Goal: Task Accomplishment & Management: Use online tool/utility

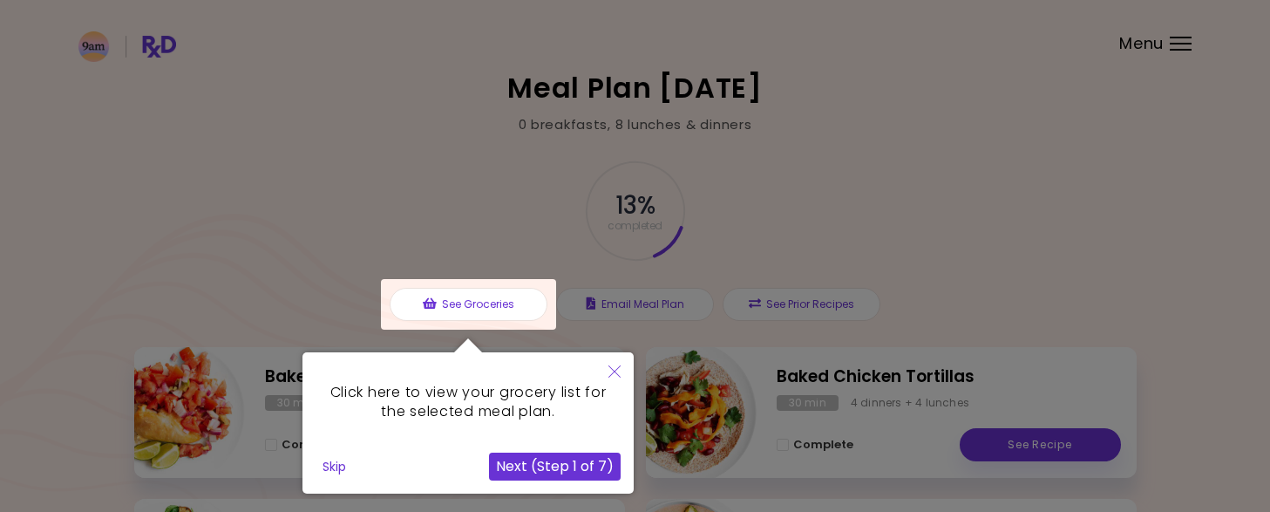
click at [977, 243] on div at bounding box center [635, 514] width 1270 height 1028
click at [529, 459] on button "Next (Step 1 of 7)" at bounding box center [555, 466] width 132 height 28
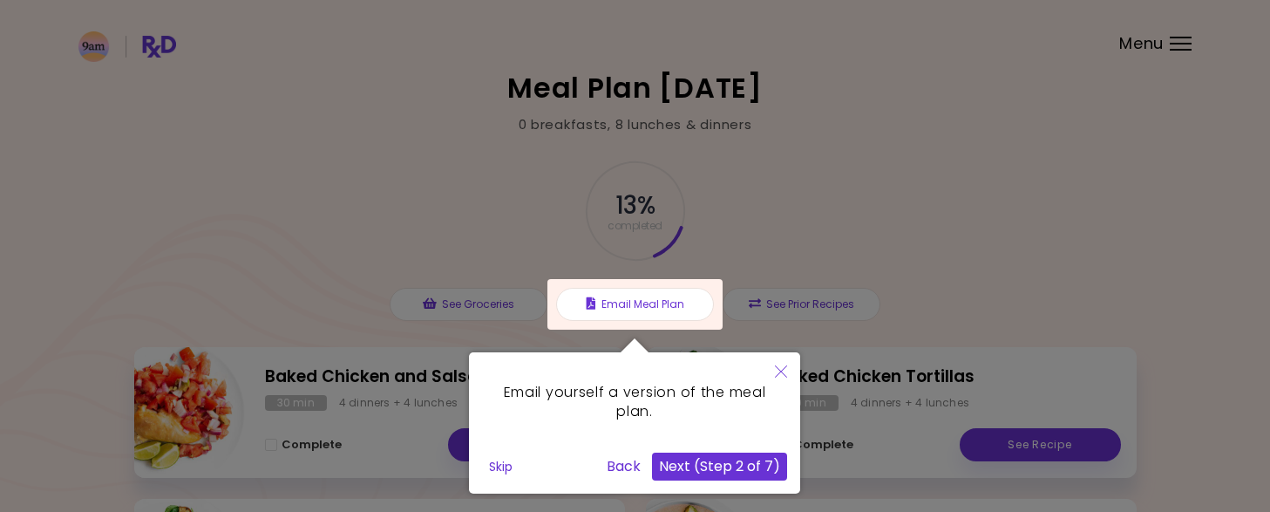
click at [711, 457] on button "Next (Step 2 of 7)" at bounding box center [719, 466] width 135 height 28
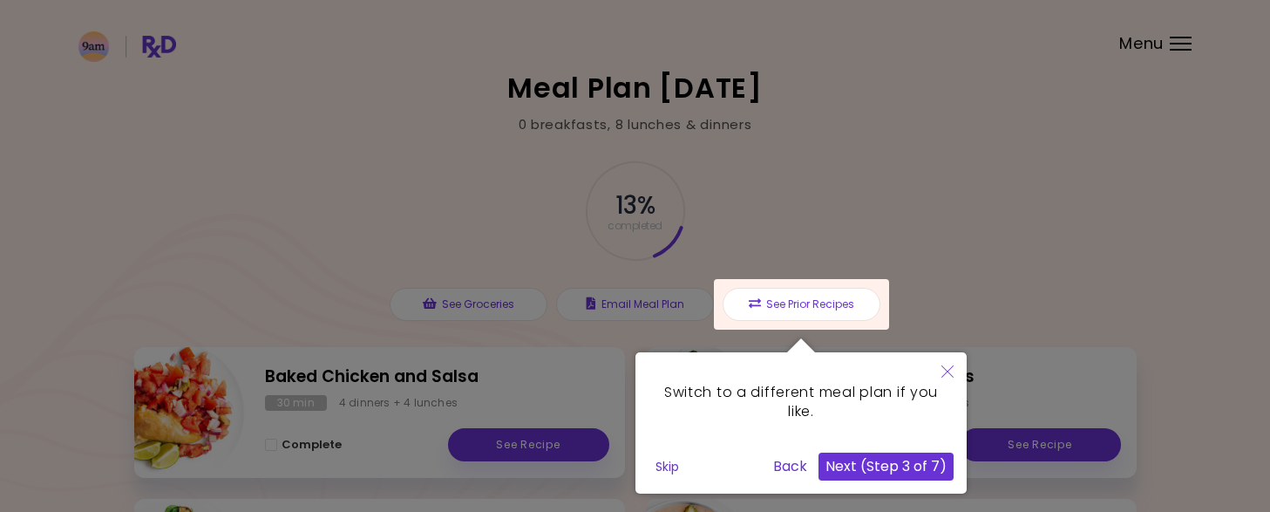
click at [838, 465] on button "Next (Step 3 of 7)" at bounding box center [885, 466] width 135 height 28
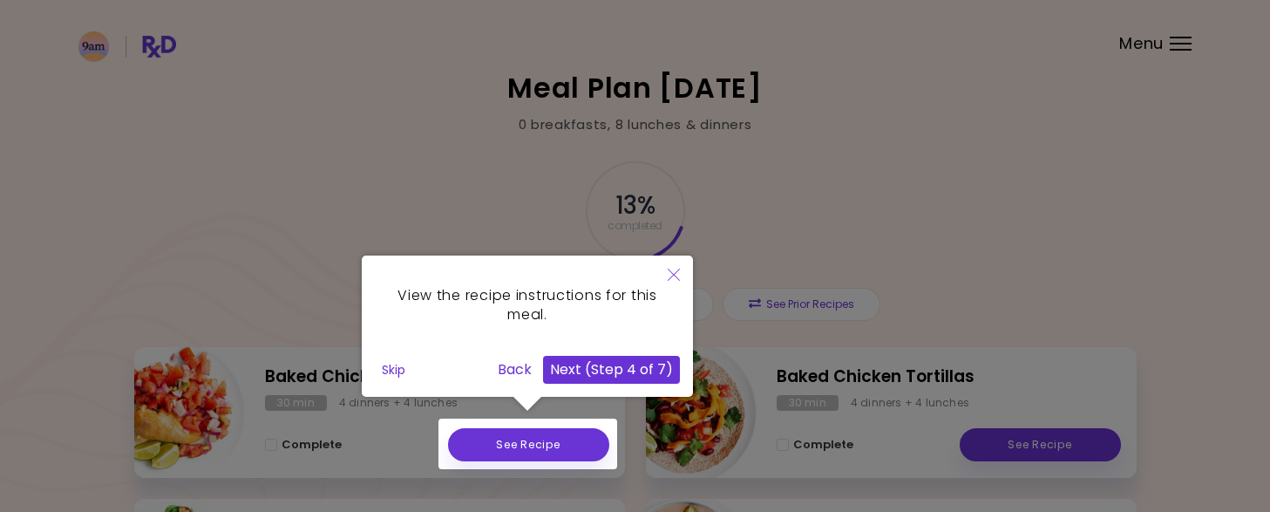
click at [629, 372] on button "Next (Step 4 of 7)" at bounding box center [611, 370] width 137 height 28
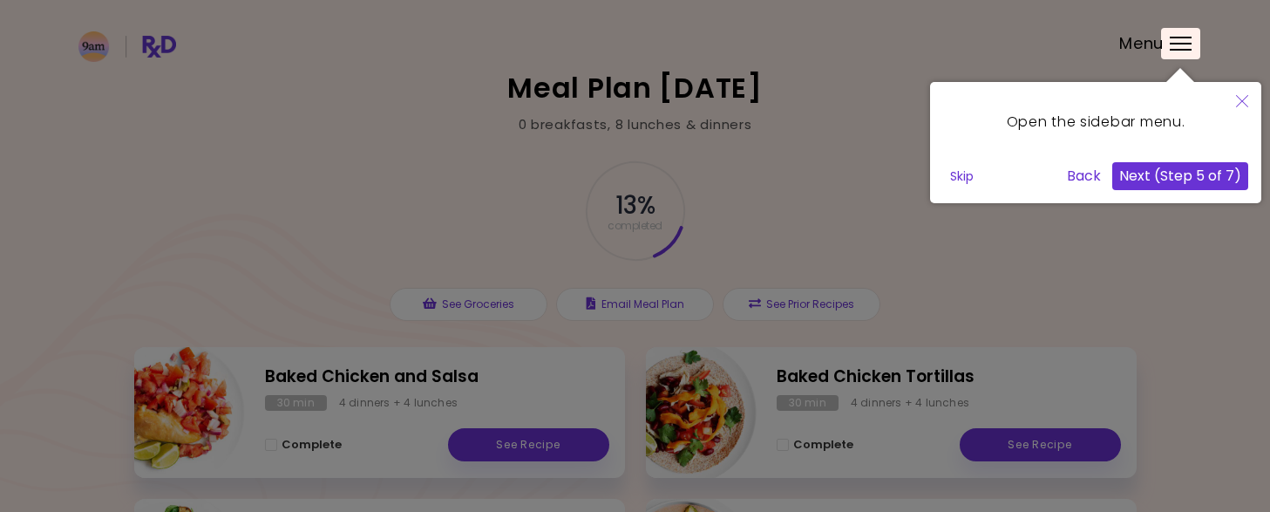
click at [1188, 177] on button "Next (Step 5 of 7)" at bounding box center [1180, 176] width 136 height 28
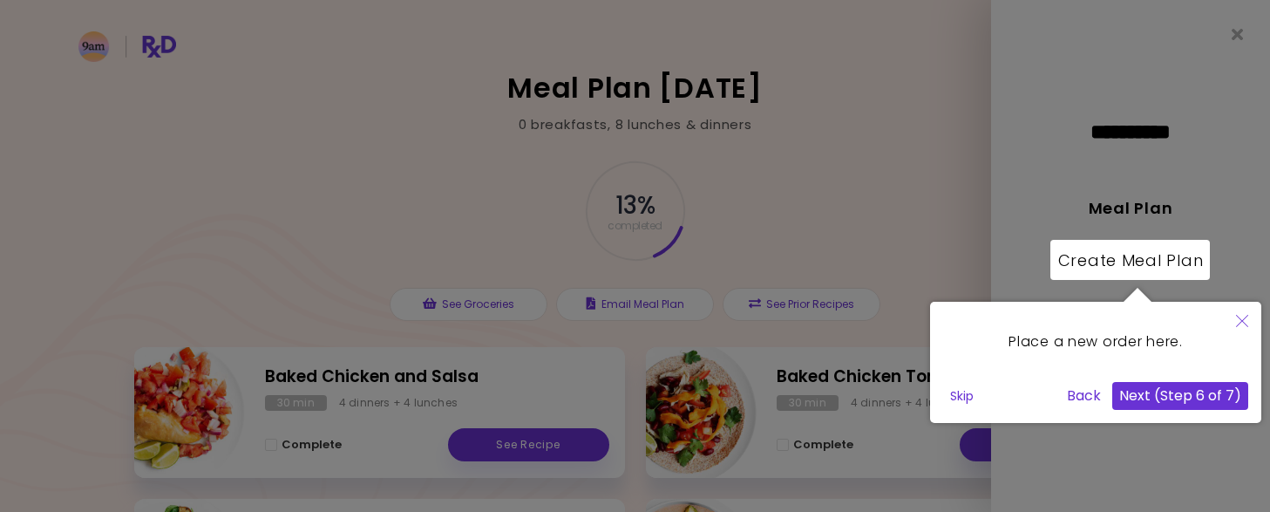
click at [1140, 396] on button "Next (Step 6 of 7)" at bounding box center [1180, 396] width 136 height 28
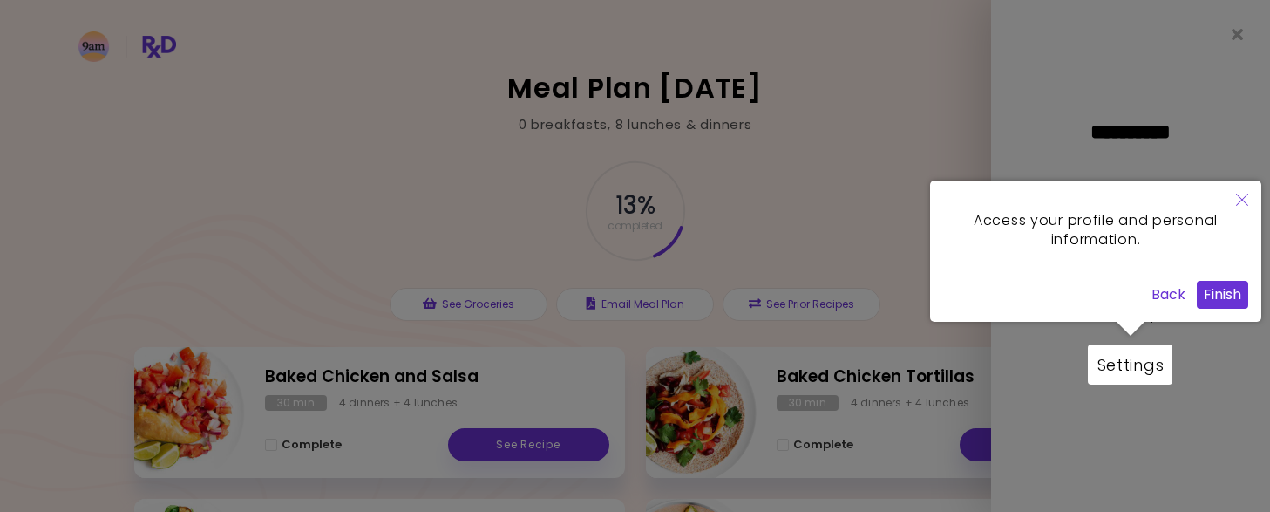
click at [1226, 292] on button "Finish" at bounding box center [1222, 295] width 51 height 28
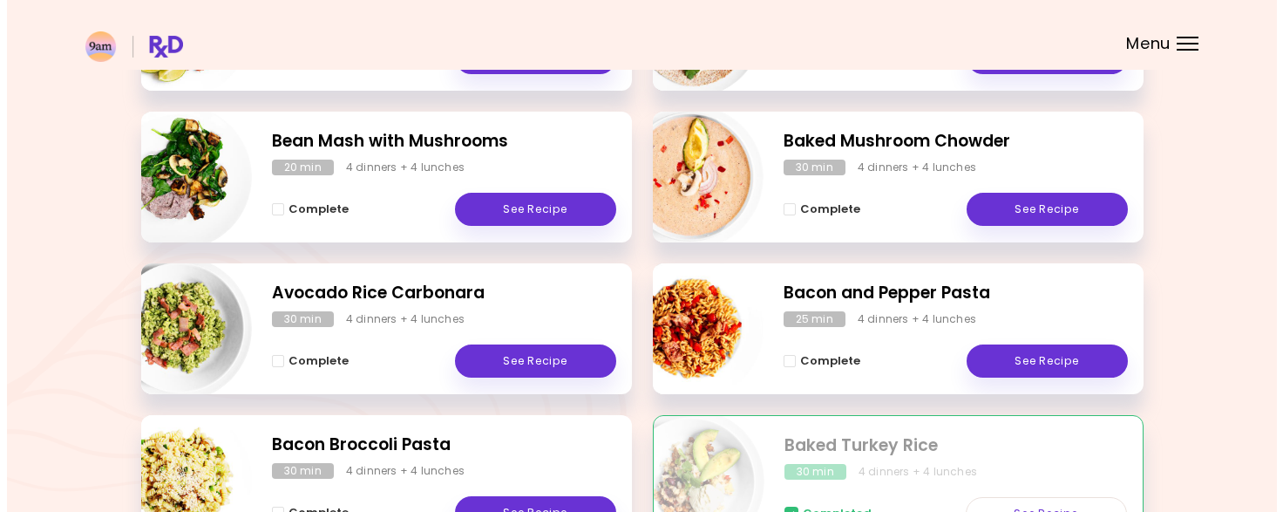
scroll to position [372, 0]
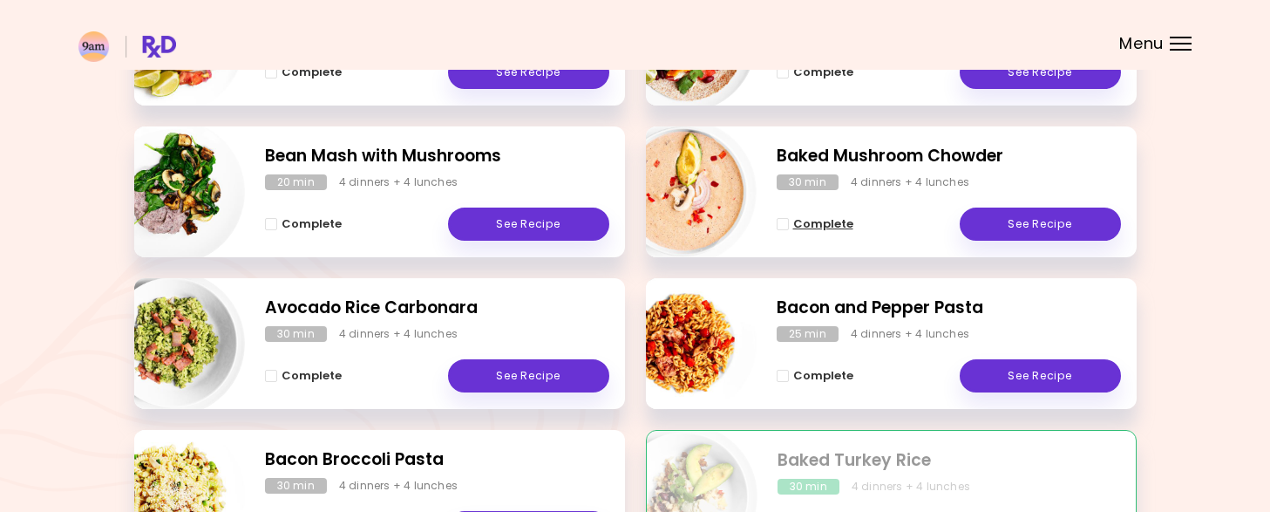
click at [784, 223] on span "Complete - Baked Mushroom Chowder" at bounding box center [783, 224] width 12 height 12
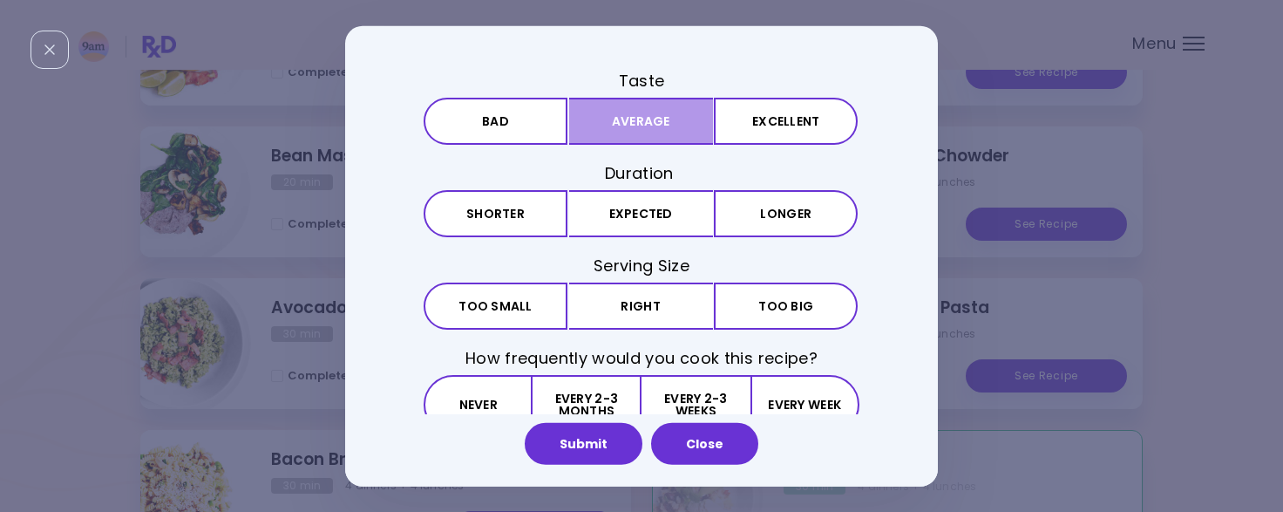
click at [642, 127] on button "Average" at bounding box center [641, 121] width 144 height 47
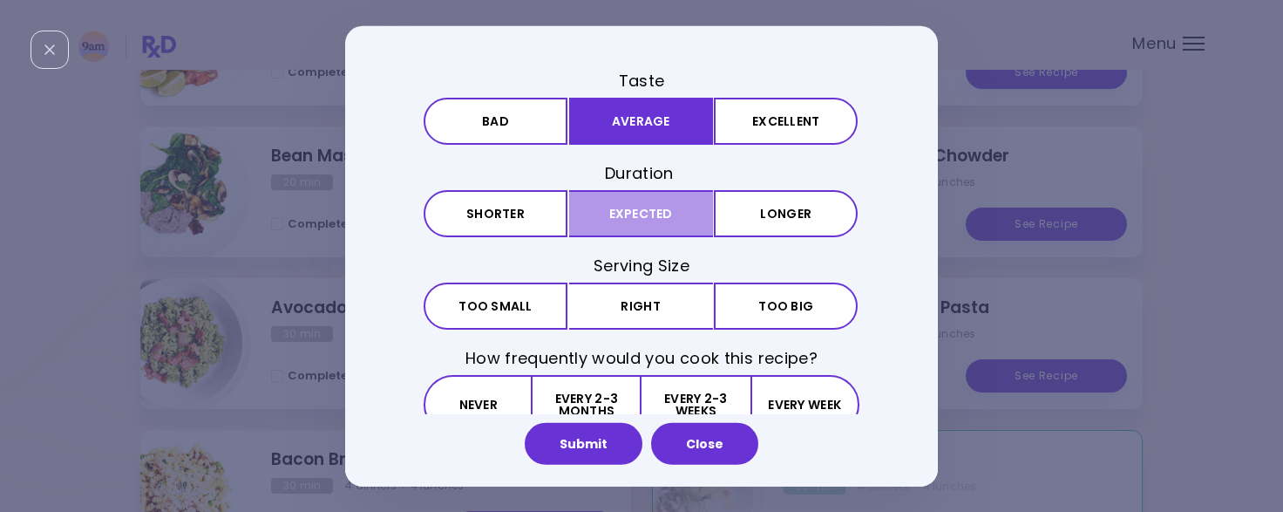
click at [650, 209] on button "Expected" at bounding box center [641, 213] width 144 height 47
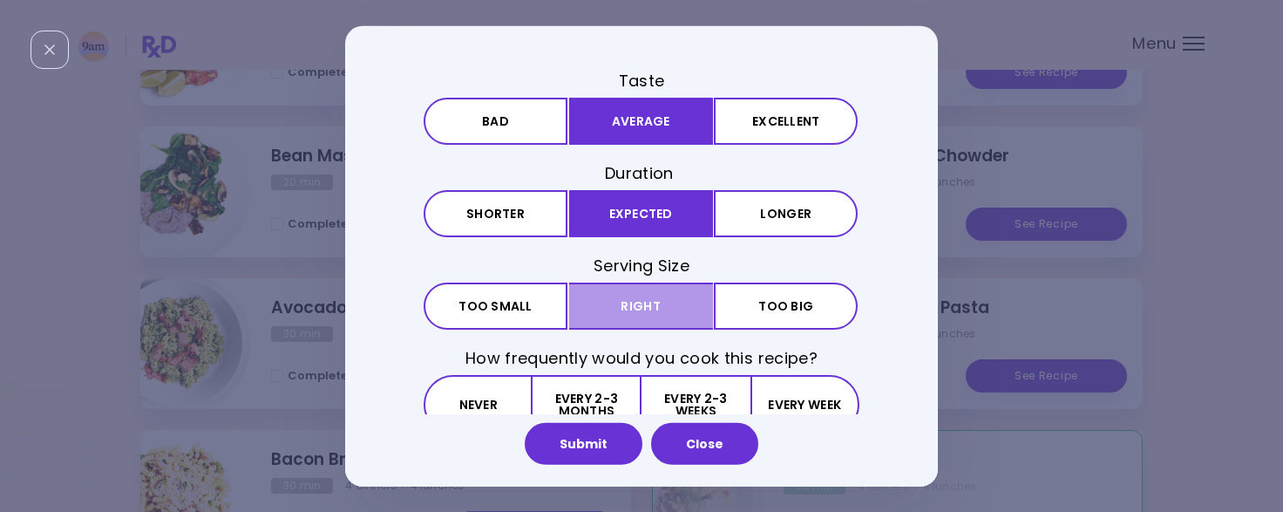
click at [642, 298] on button "Right" at bounding box center [641, 305] width 144 height 47
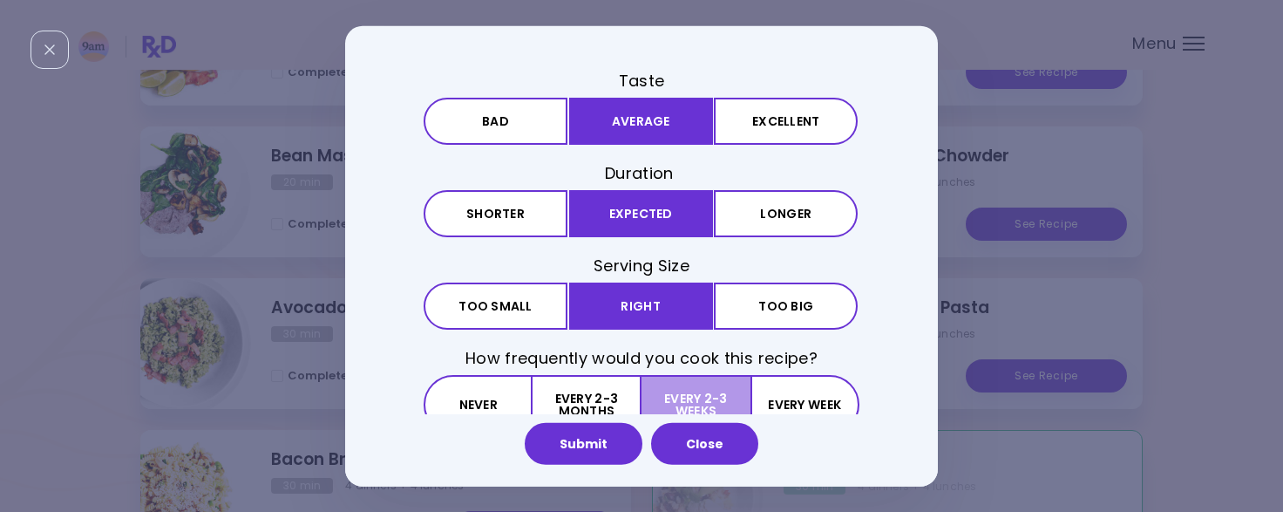
click at [702, 393] on button "Every 2-3 weeks" at bounding box center [696, 404] width 108 height 59
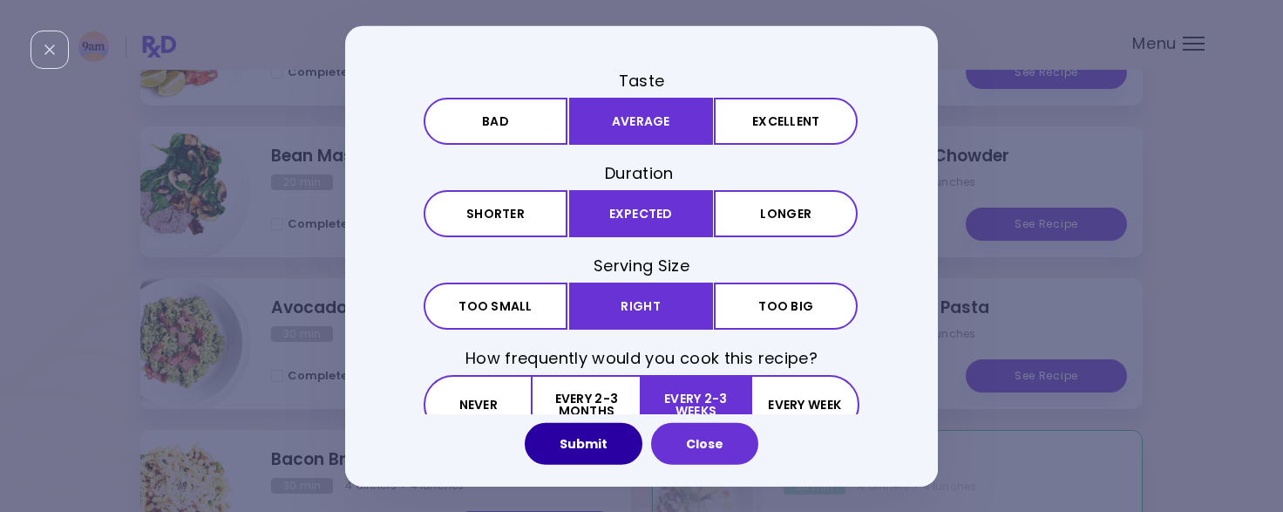
click at [601, 440] on button "Submit" at bounding box center [584, 444] width 118 height 42
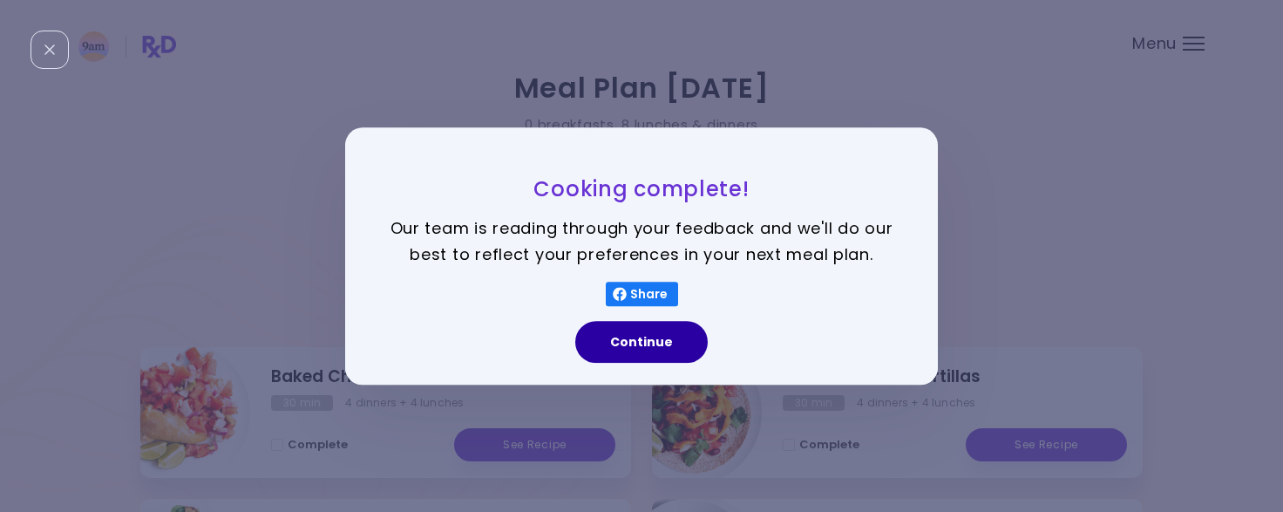
click at [642, 348] on button "Continue" at bounding box center [641, 342] width 132 height 42
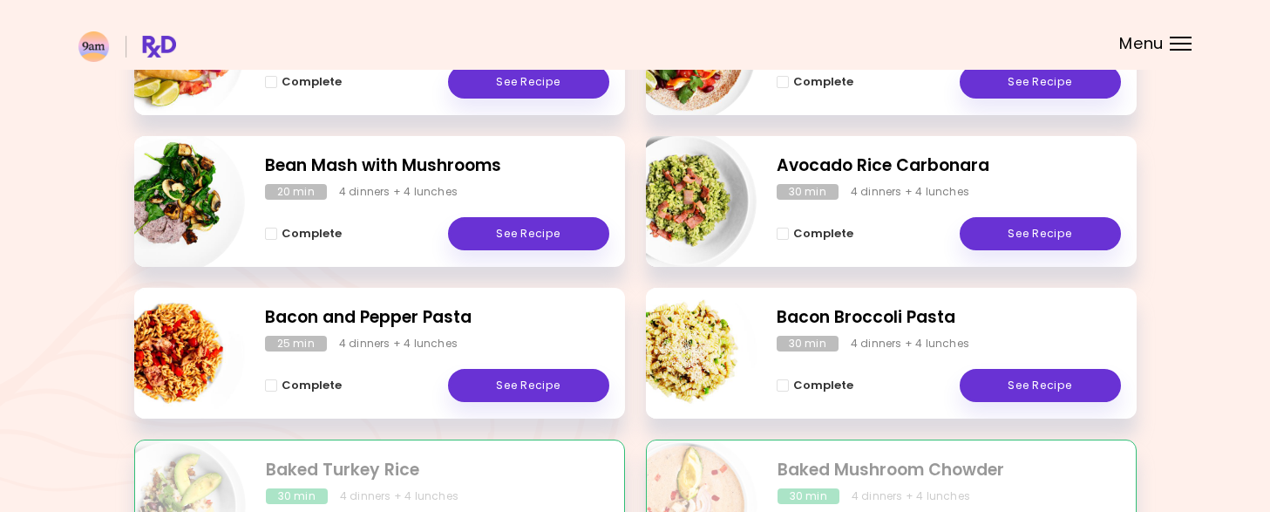
scroll to position [359, 0]
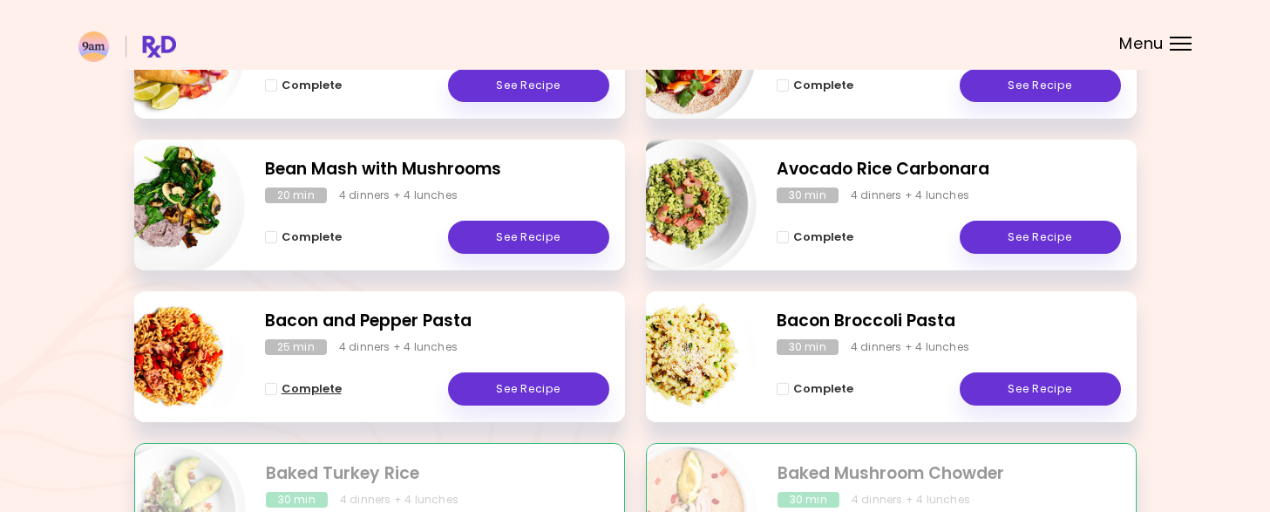
click at [268, 391] on span "Complete - Bacon and Pepper Pasta" at bounding box center [271, 389] width 12 height 12
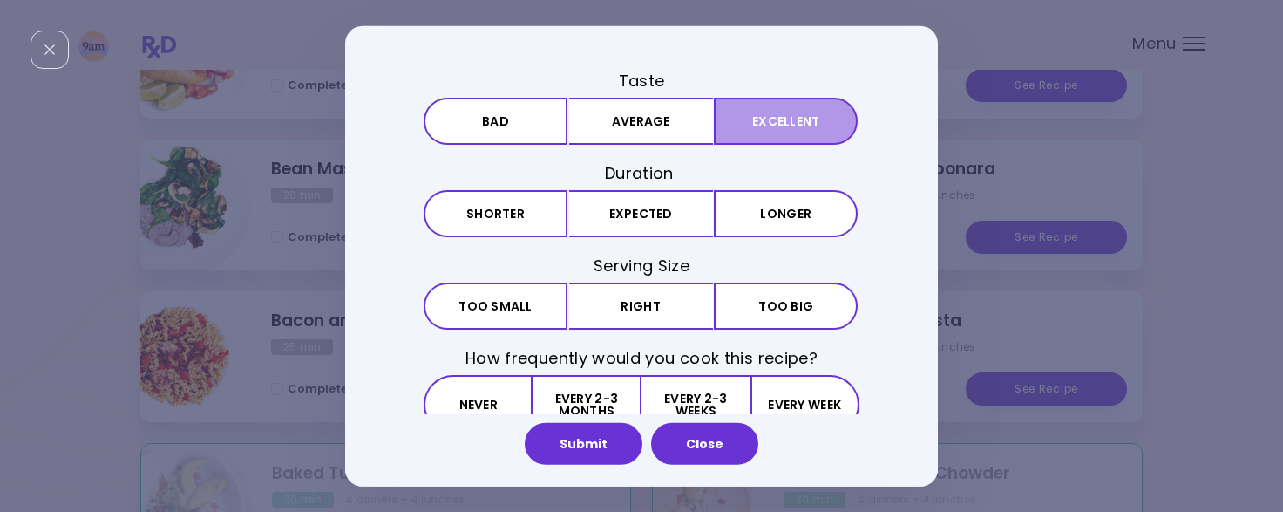
click at [767, 124] on button "Excellent" at bounding box center [786, 121] width 144 height 47
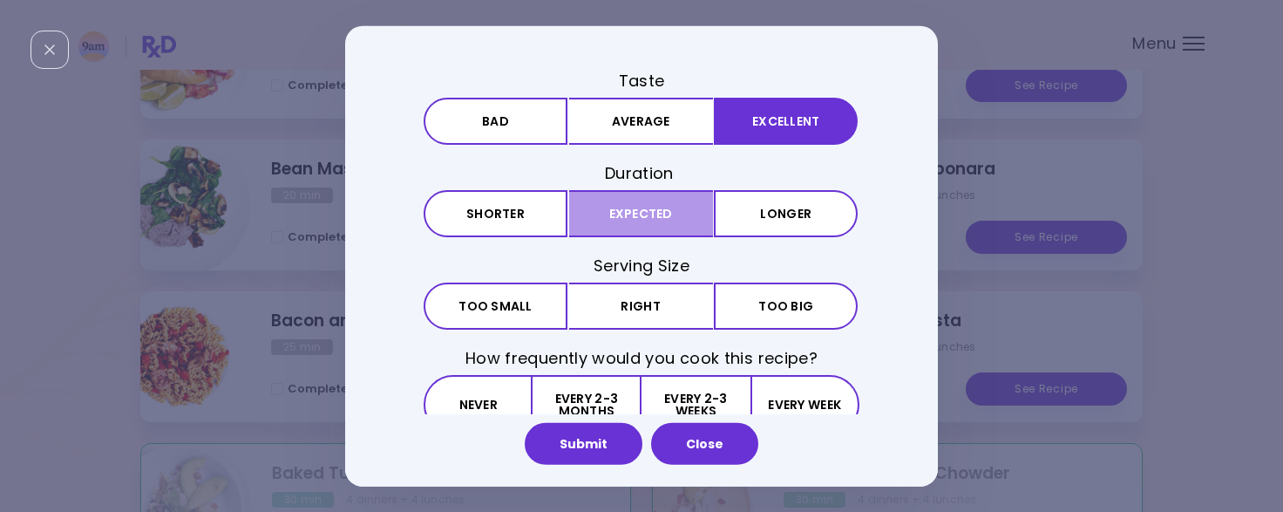
click at [671, 208] on button "Expected" at bounding box center [641, 213] width 144 height 47
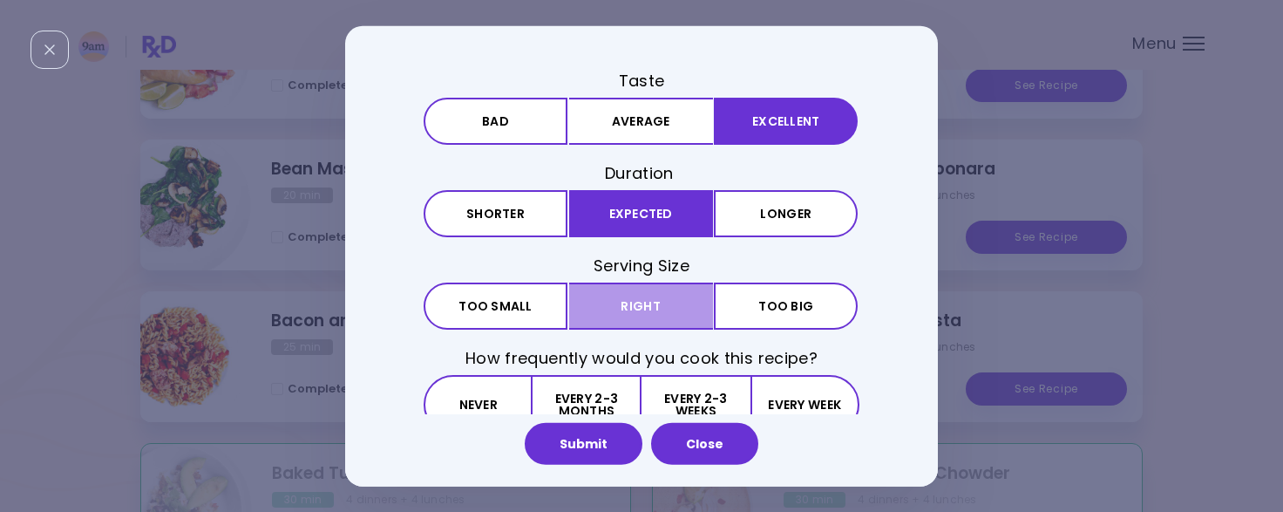
click at [661, 299] on button "Right" at bounding box center [641, 305] width 144 height 47
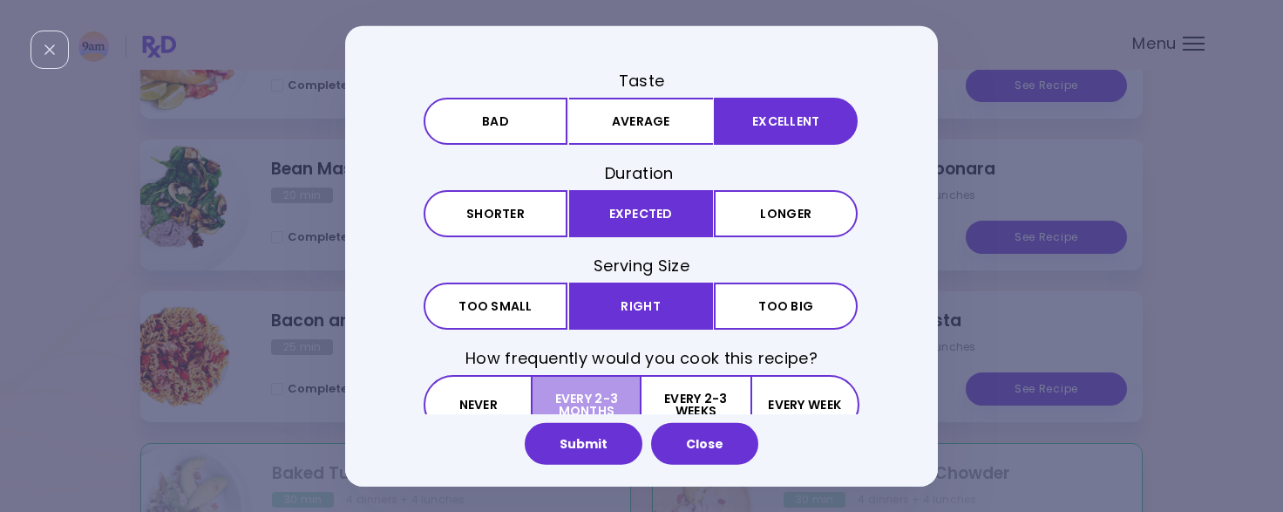
click at [565, 390] on button "Every 2-3 months" at bounding box center [587, 404] width 109 height 59
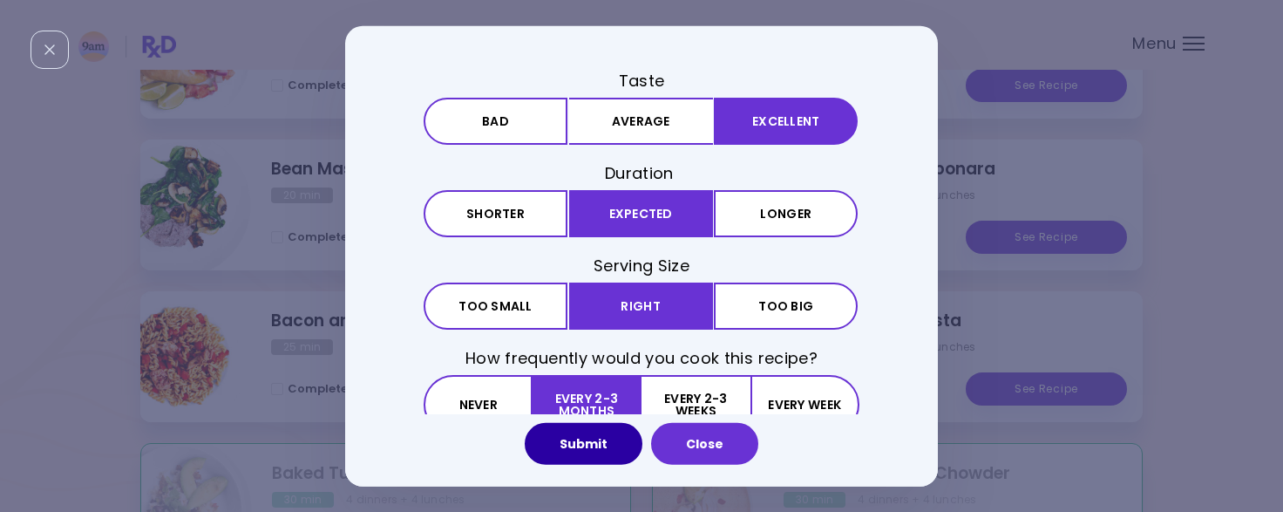
click at [569, 437] on button "Submit" at bounding box center [584, 444] width 118 height 42
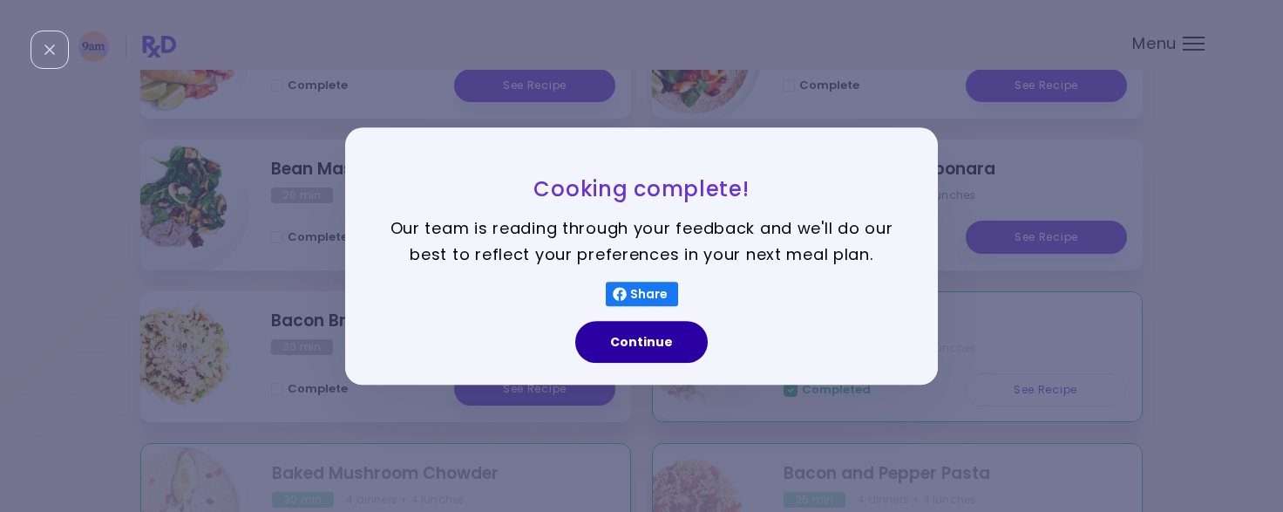
drag, startPoint x: 606, startPoint y: 363, endPoint x: 613, endPoint y: 339, distance: 24.5
click at [613, 339] on div "Continue" at bounding box center [641, 348] width 593 height 72
click at [613, 339] on button "Continue" at bounding box center [641, 342] width 132 height 42
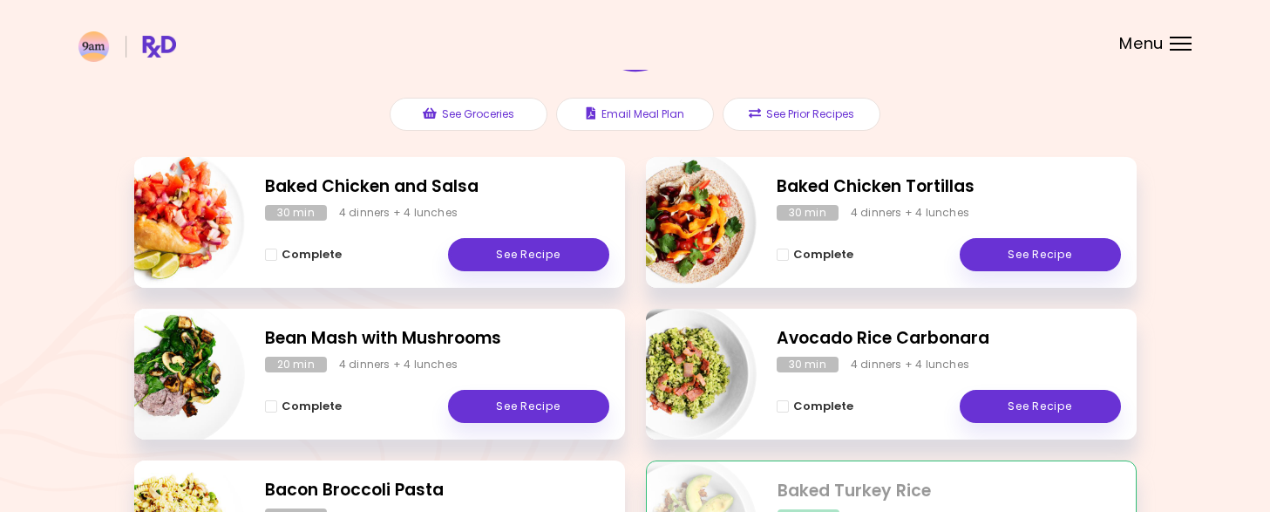
scroll to position [201, 0]
